Goal: Information Seeking & Learning: Check status

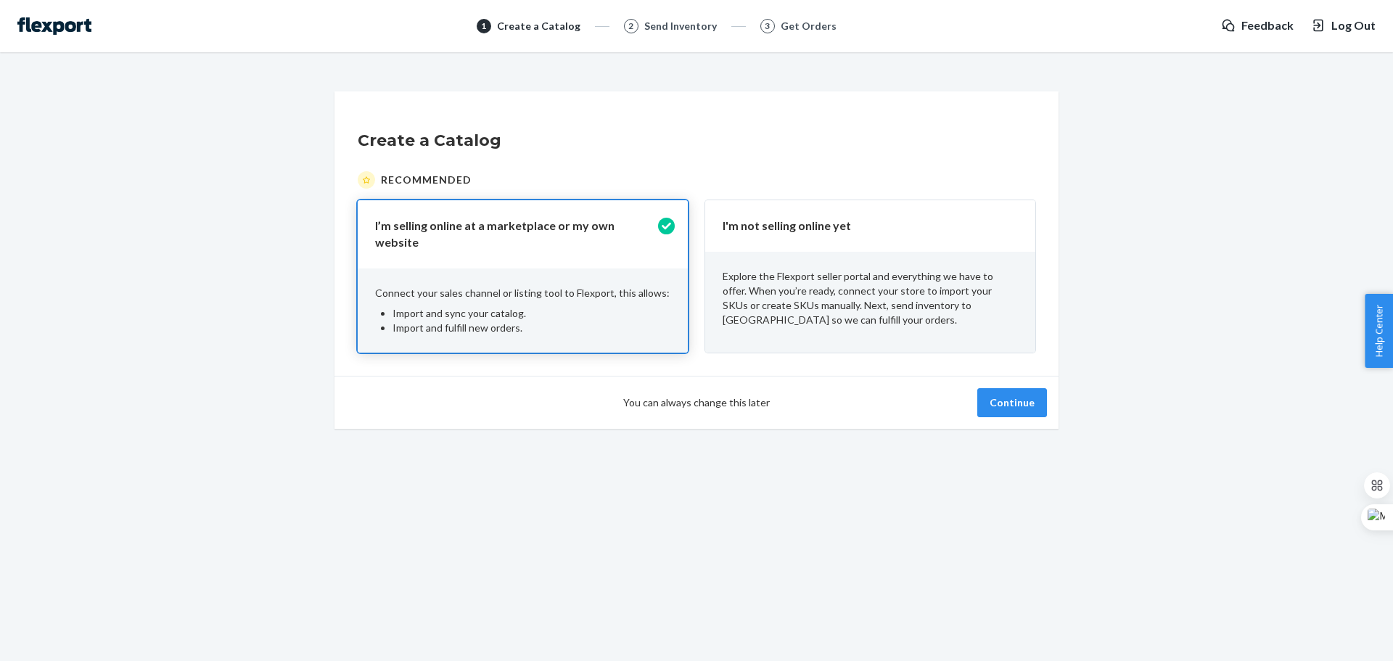
click at [947, 282] on p "Explore the Flexport seller portal and everything we have to offer. When you’re…" at bounding box center [870, 298] width 295 height 58
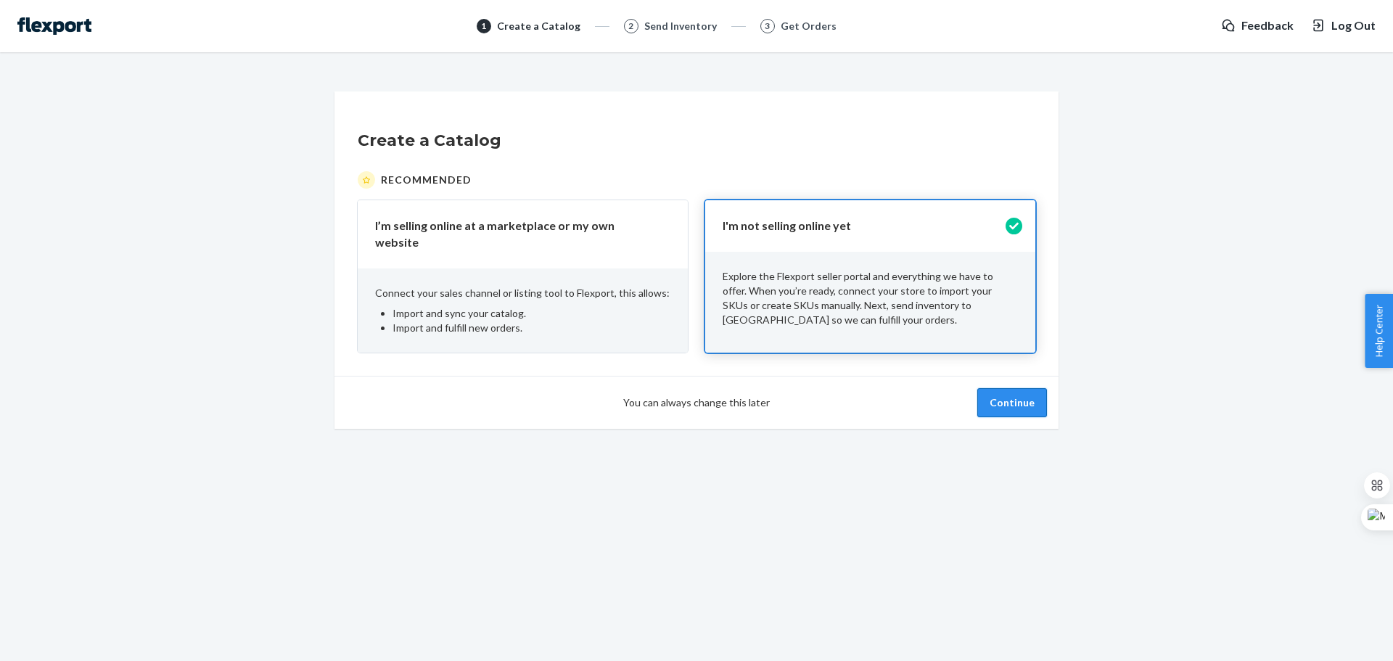
click at [1022, 391] on button "Continue" at bounding box center [1012, 402] width 70 height 29
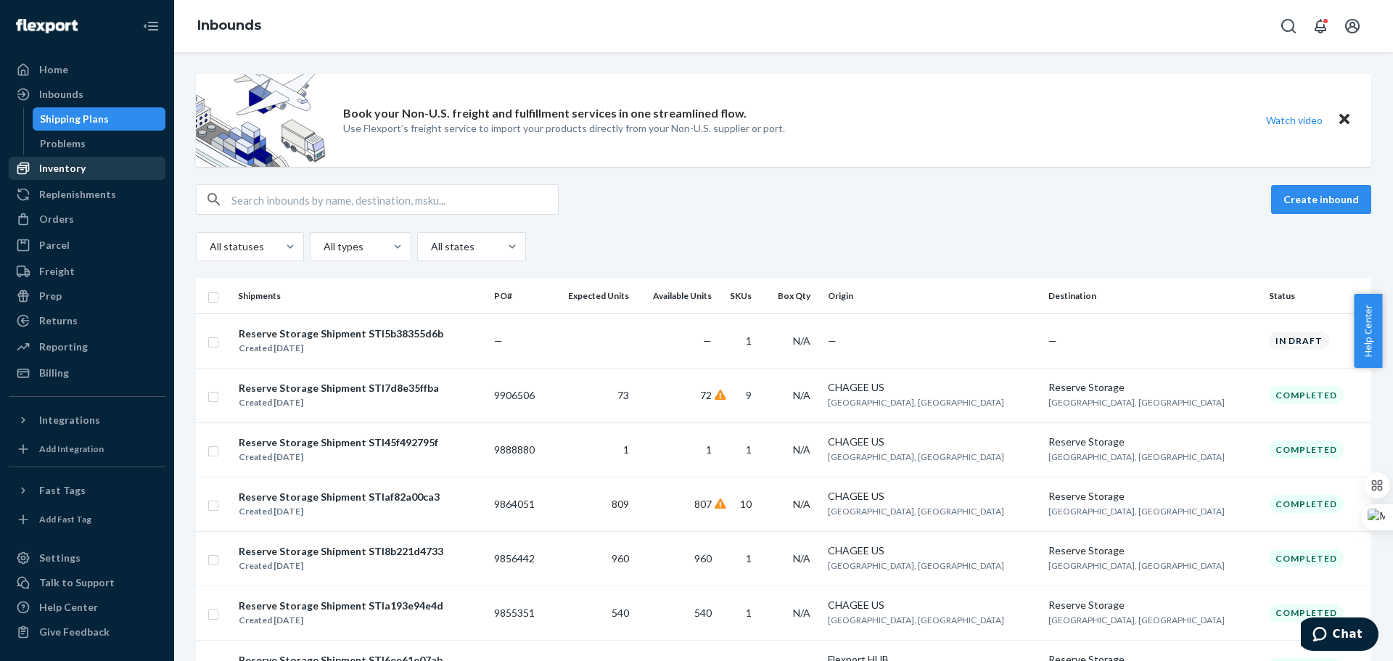
click at [93, 171] on div "Inventory" at bounding box center [87, 168] width 154 height 20
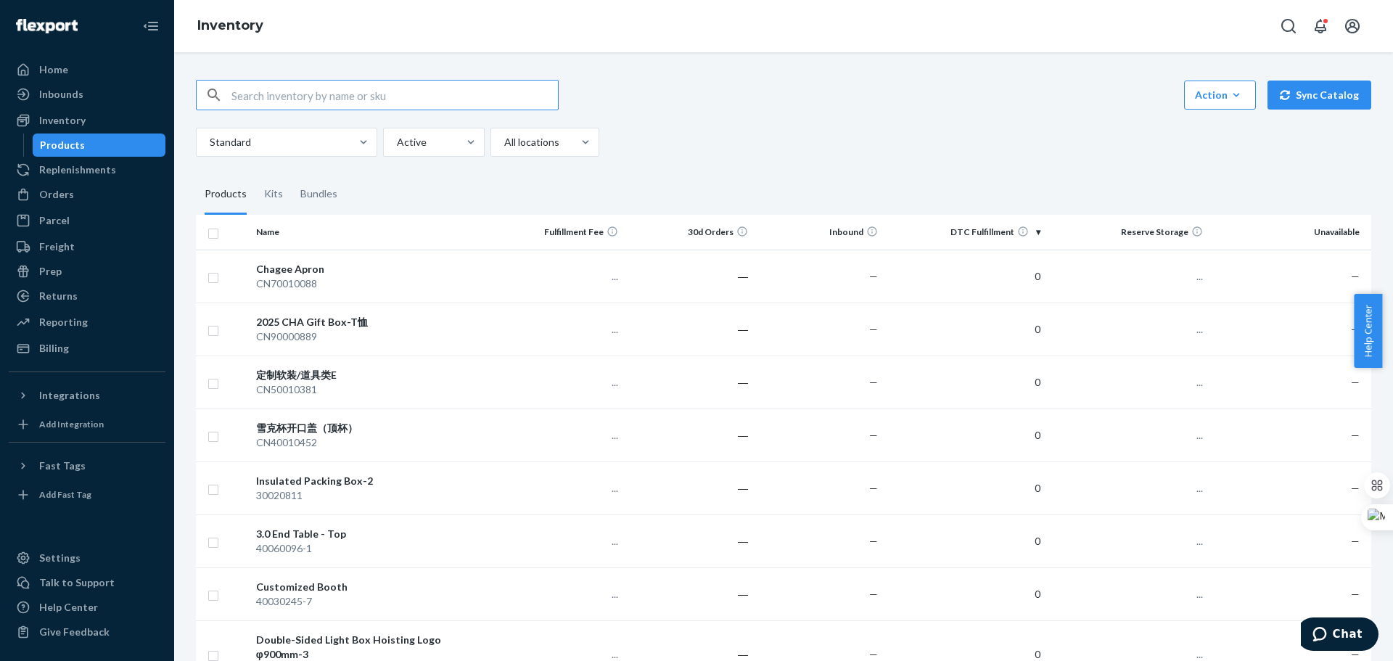
click at [263, 90] on input "text" at bounding box center [394, 95] width 326 height 29
type input "40060094"
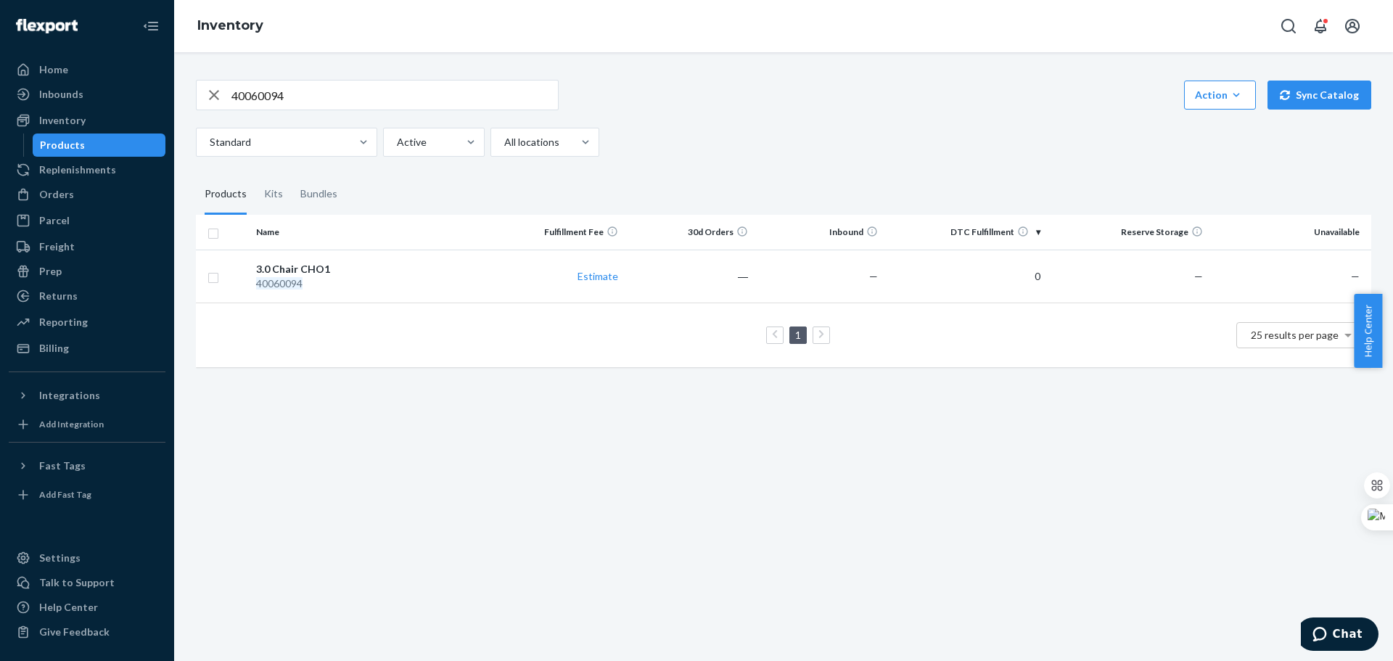
click at [347, 425] on div "40060094 Action Create product Create kit or bundle Bulk create products Bulk u…" at bounding box center [783, 356] width 1219 height 609
